Goal: Information Seeking & Learning: Learn about a topic

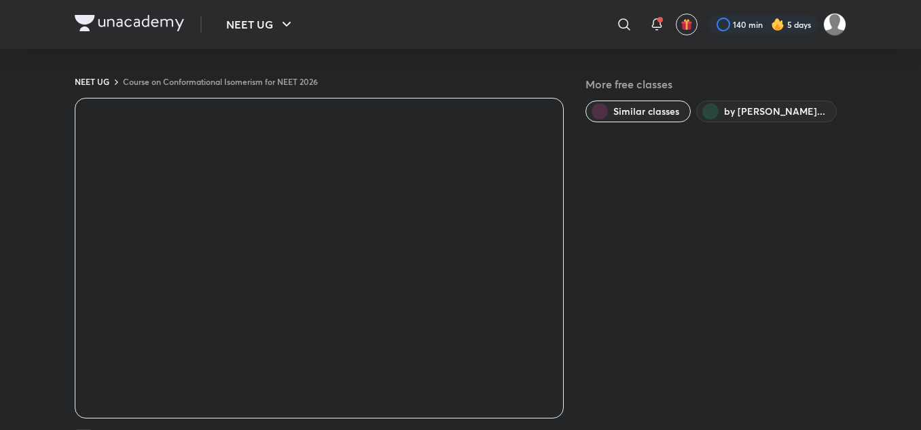
scroll to position [23, 0]
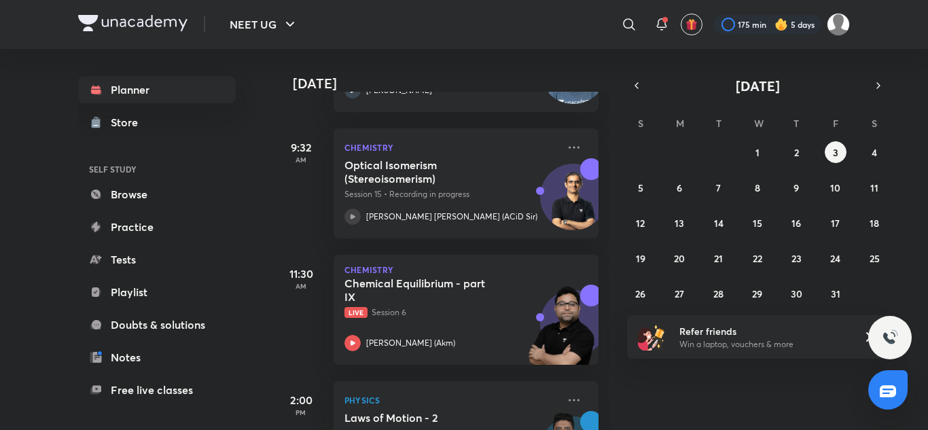
scroll to position [298, 0]
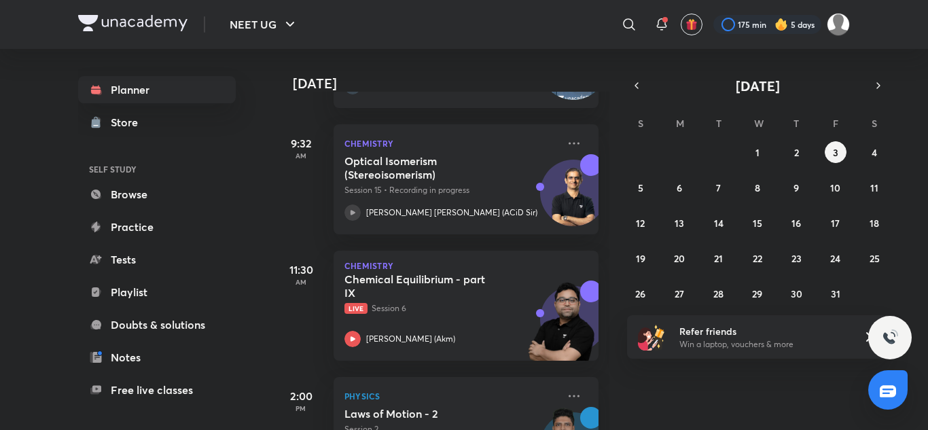
click at [524, 294] on img at bounding box center [561, 328] width 75 height 94
